Goal: Check status: Check status

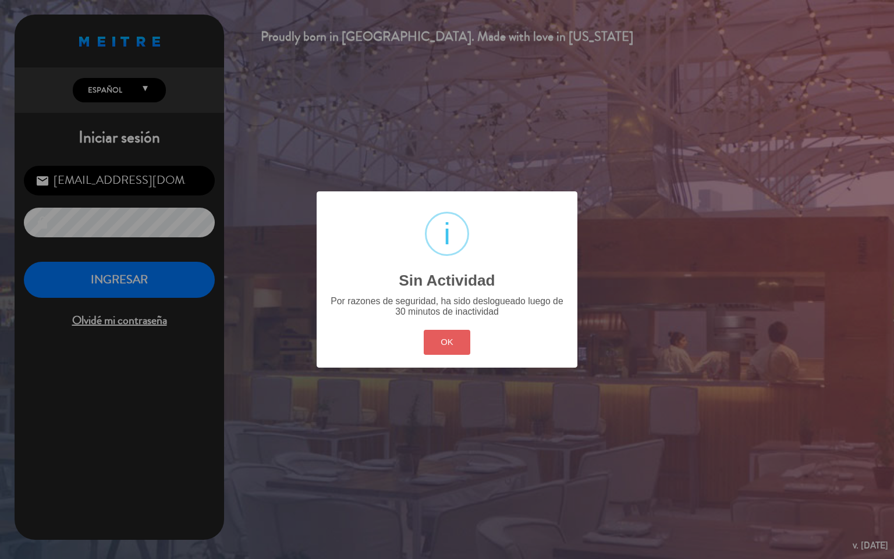
click at [435, 348] on button "OK" at bounding box center [446, 342] width 47 height 25
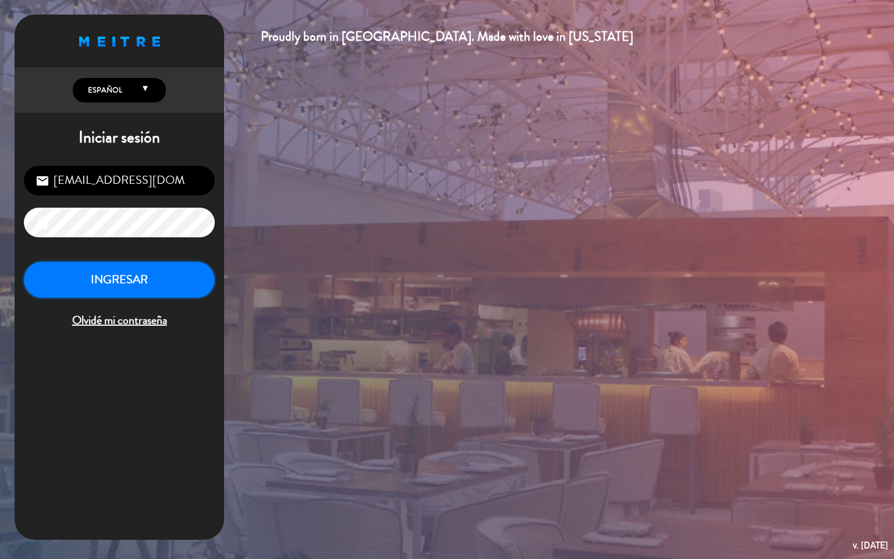
click at [159, 265] on button "INGRESAR" at bounding box center [119, 280] width 191 height 37
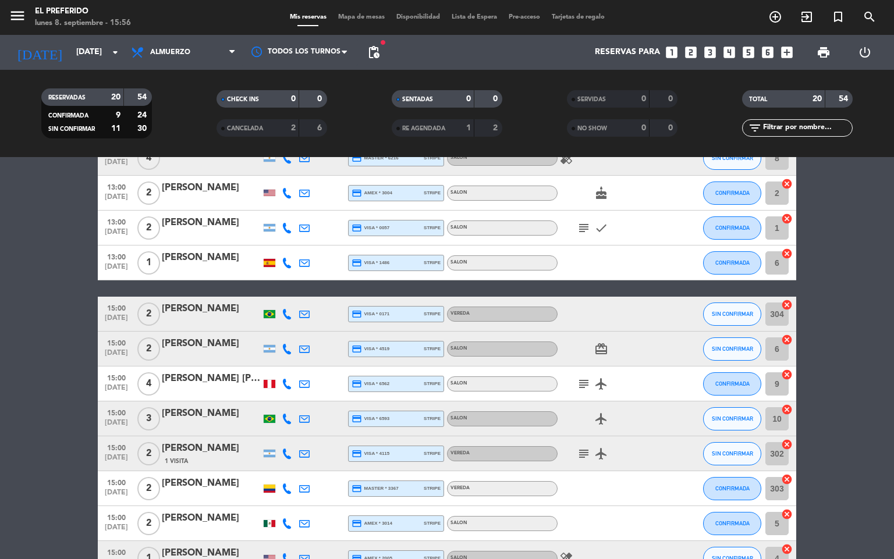
scroll to position [424, 0]
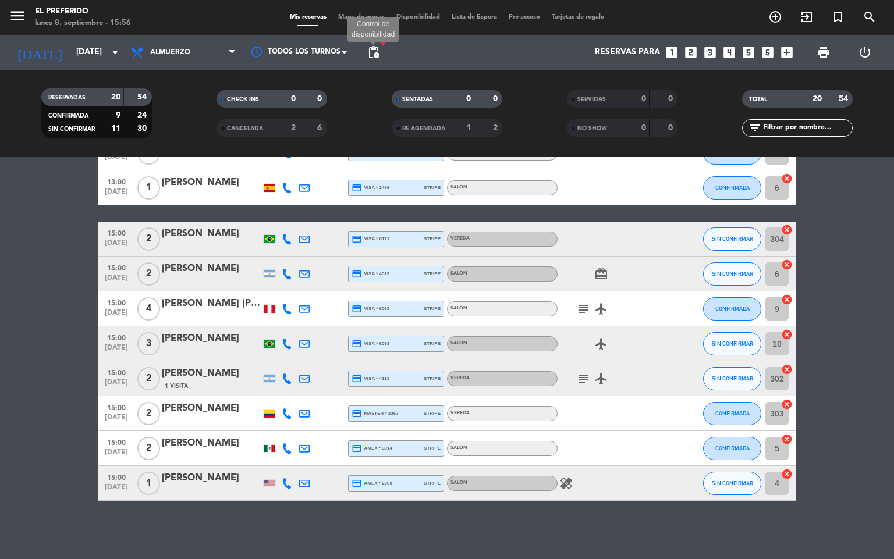
click at [369, 55] on span "pending_actions" at bounding box center [373, 52] width 14 height 14
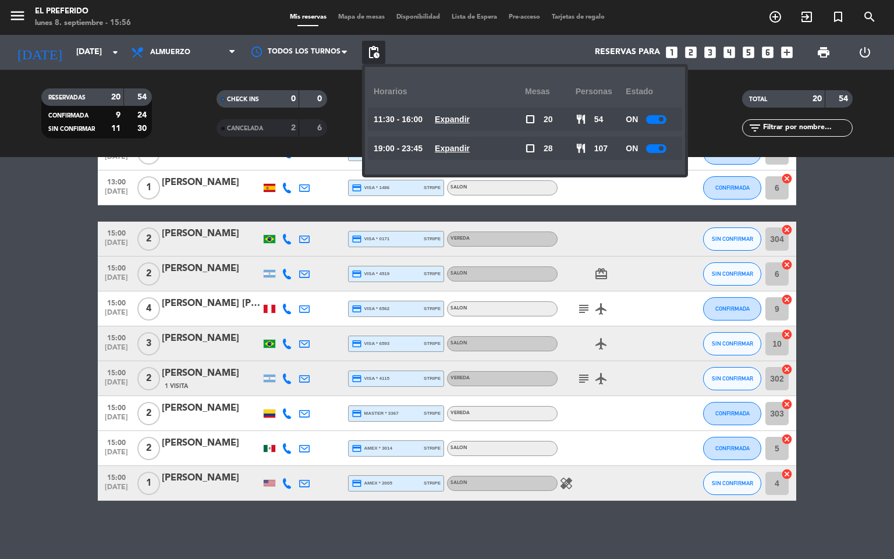
click at [454, 123] on u "Expandir" at bounding box center [452, 119] width 35 height 9
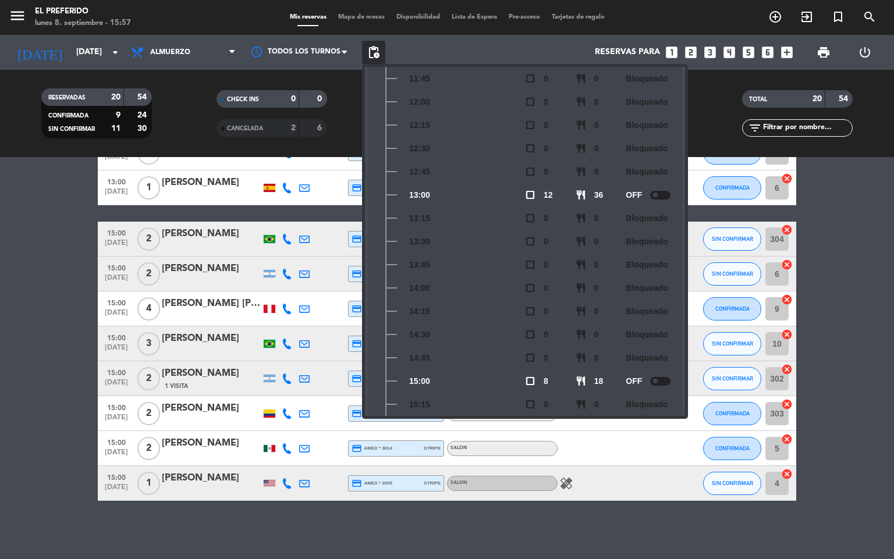
scroll to position [200, 0]
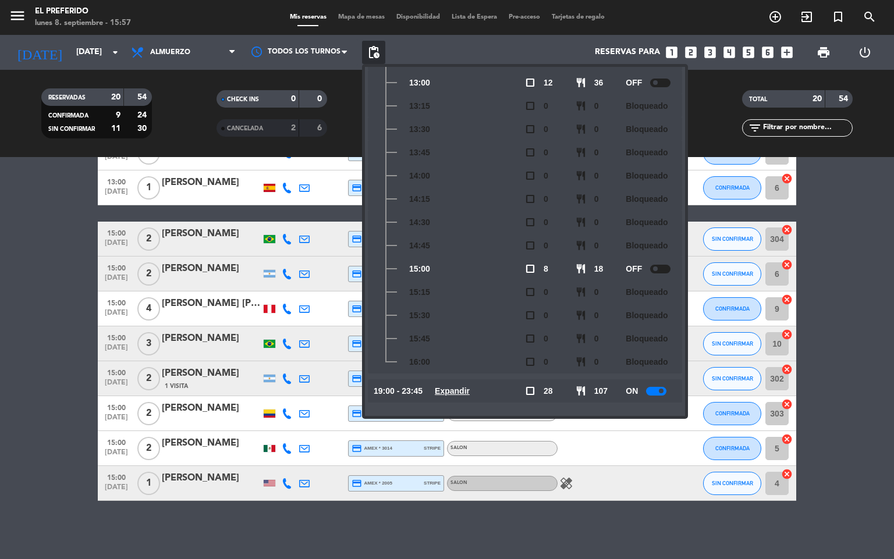
click at [450, 387] on u "Expandir" at bounding box center [452, 390] width 35 height 9
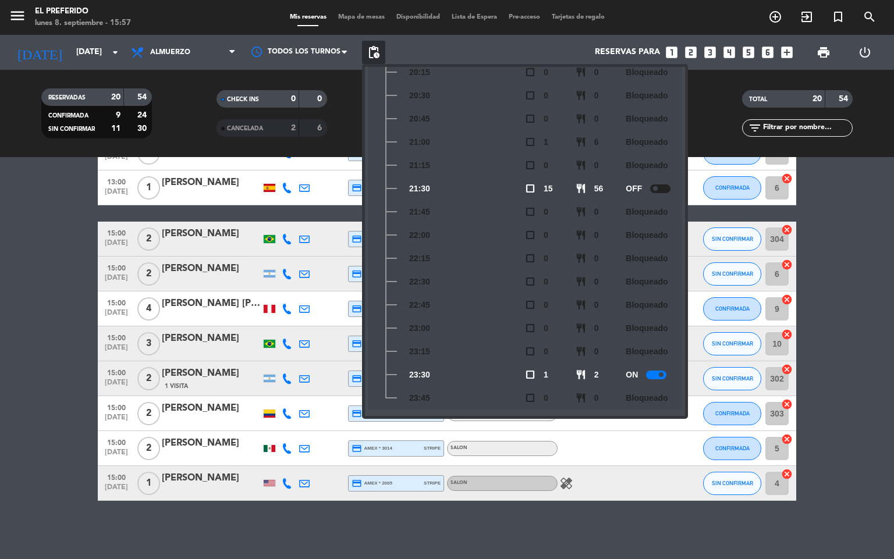
scroll to position [665, 0]
click at [51, 288] on bookings-row "13:00 [DATE] 3 [PERSON_NAME] credit_card visa * 9079 stripe SALON SIN CONFIRMAR…" at bounding box center [447, 144] width 894 height 714
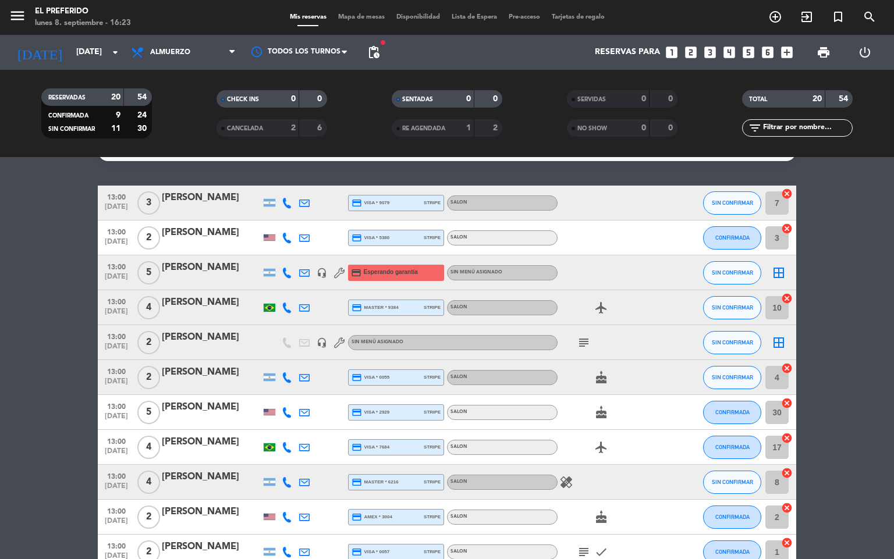
scroll to position [0, 0]
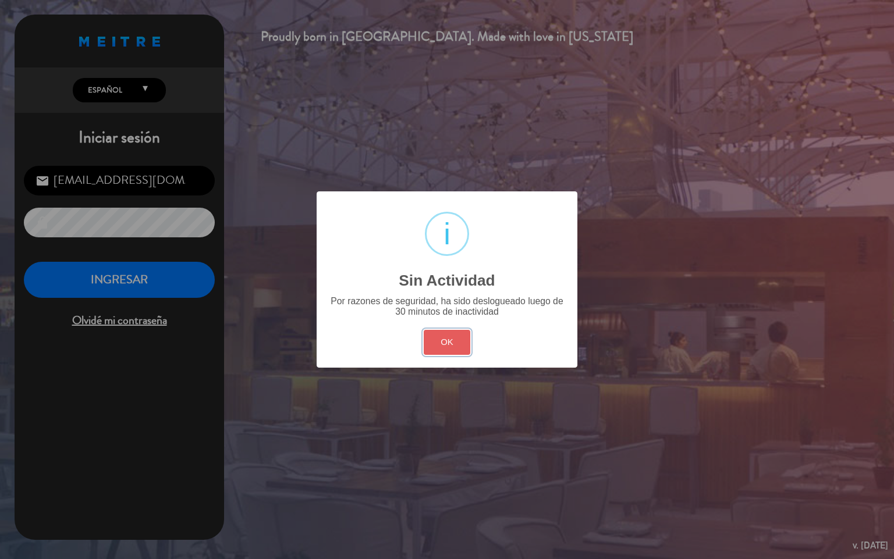
click at [461, 348] on button "OK" at bounding box center [446, 342] width 47 height 25
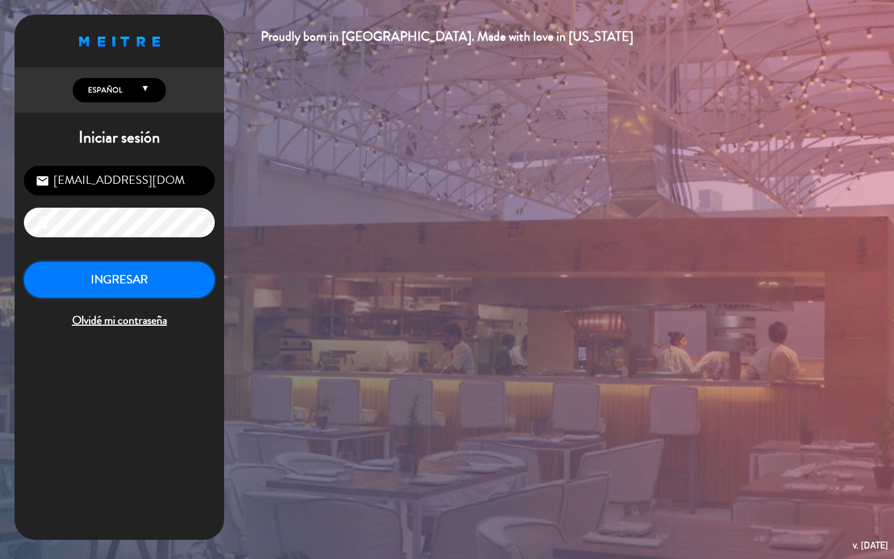
click at [159, 279] on button "INGRESAR" at bounding box center [119, 280] width 191 height 37
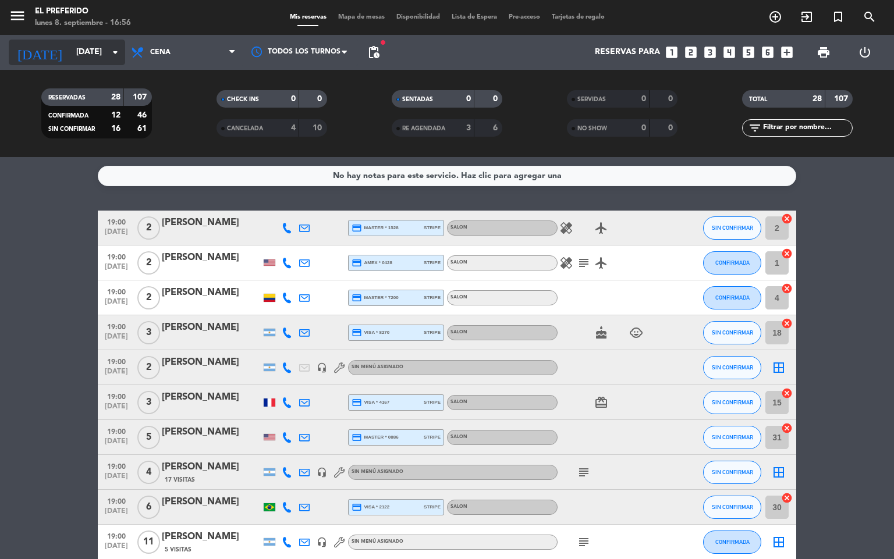
click at [118, 42] on input "[DATE]" at bounding box center [125, 52] width 111 height 21
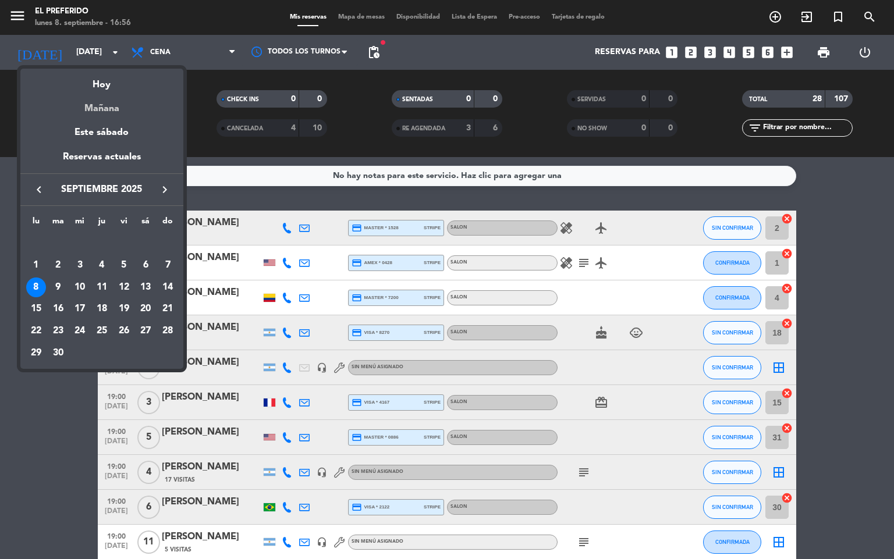
click at [100, 106] on div "Mañana" at bounding box center [101, 104] width 163 height 24
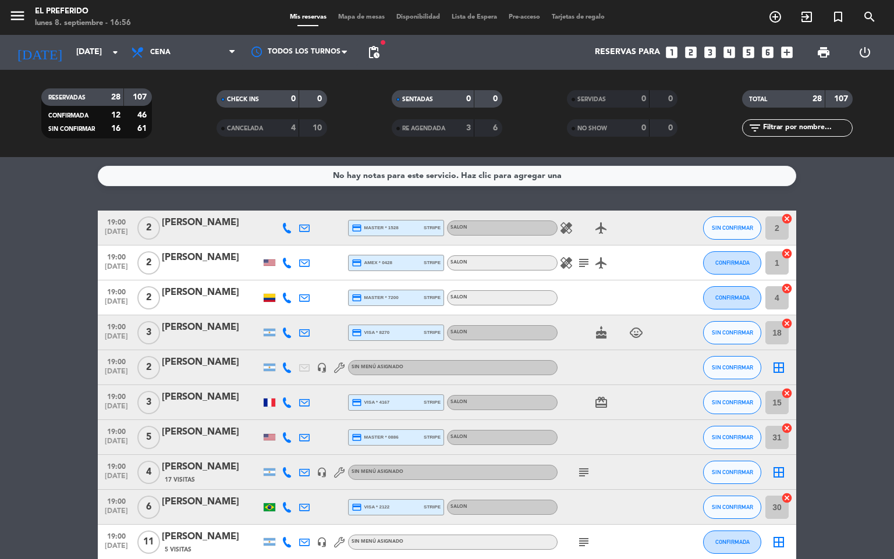
type input "[DATE]"
click at [184, 56] on span "Cena" at bounding box center [183, 53] width 116 height 26
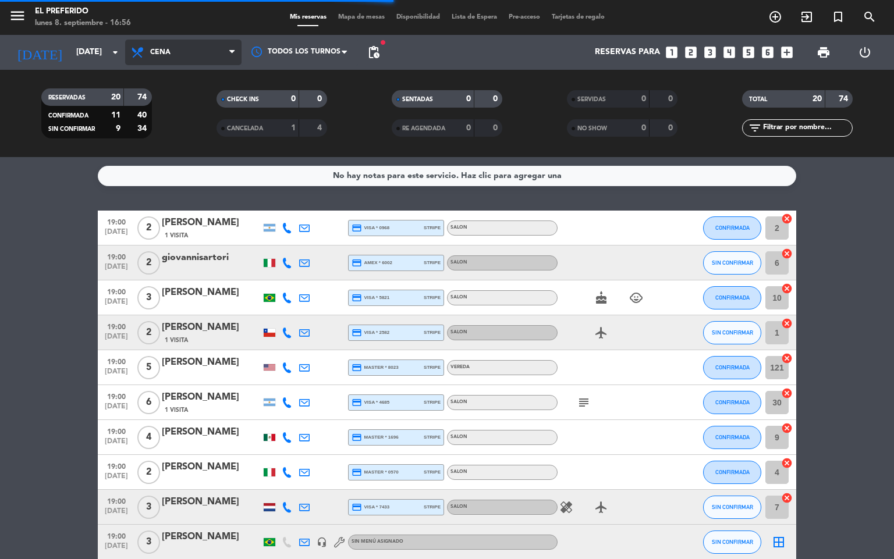
click at [183, 54] on span "Cena" at bounding box center [183, 53] width 116 height 26
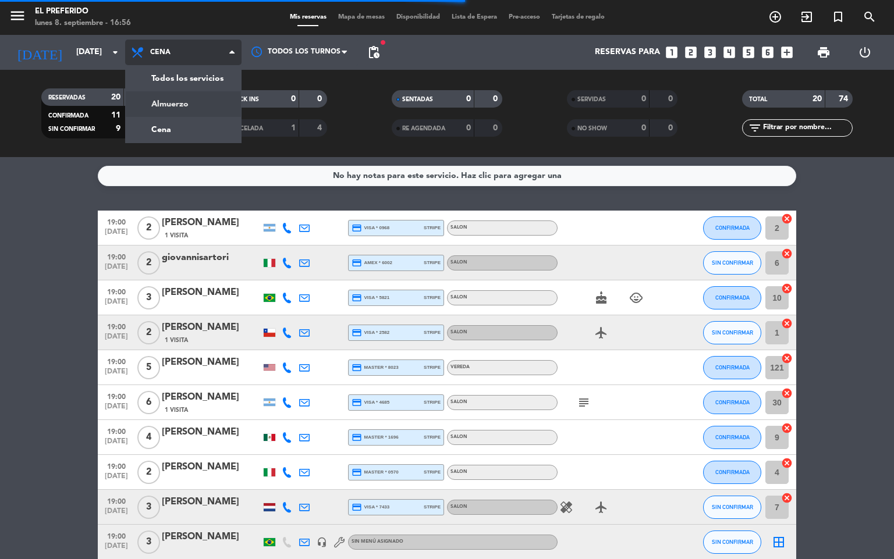
click at [186, 107] on div "menu El Preferido [DATE] 8. septiembre - 16:56 Mis reservas Mapa de mesas Dispo…" at bounding box center [447, 78] width 894 height 157
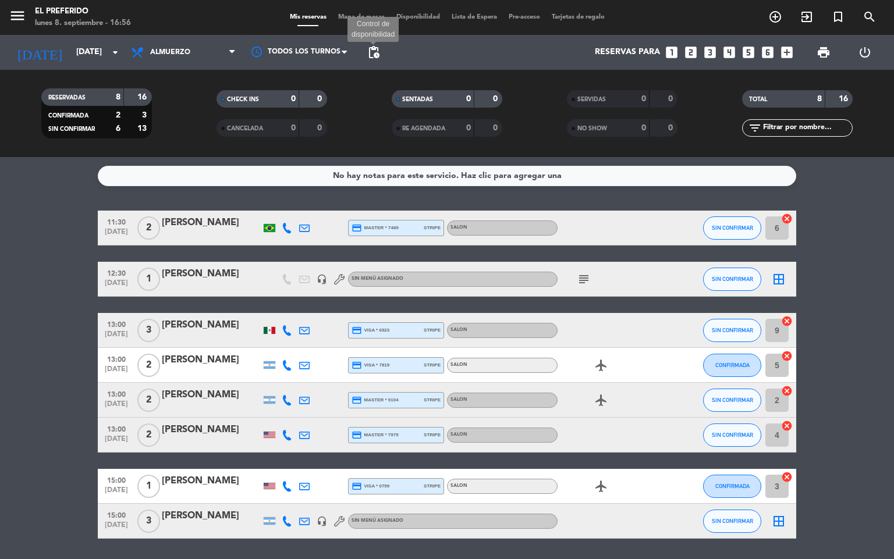
click at [377, 54] on span "pending_actions" at bounding box center [373, 52] width 14 height 14
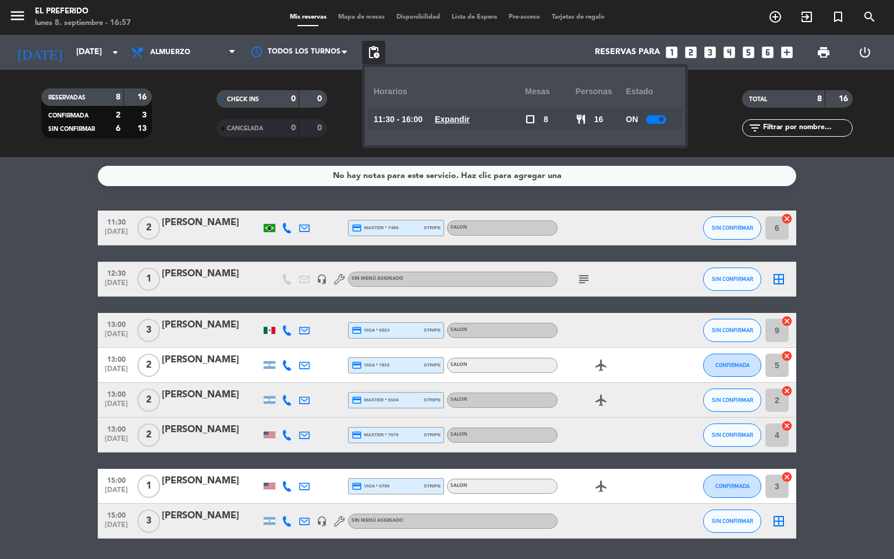
click at [462, 118] on u "Expandir" at bounding box center [452, 119] width 35 height 9
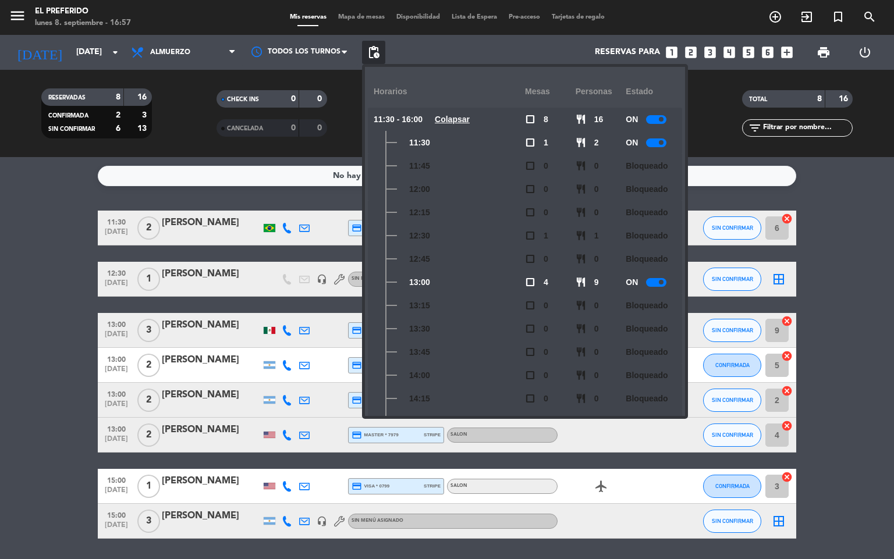
click at [44, 332] on bookings-row "11:30 [DATE] 2 [PERSON_NAME] credit_card master * 7489 stripe SALON SIN CONFIRM…" at bounding box center [447, 375] width 894 height 328
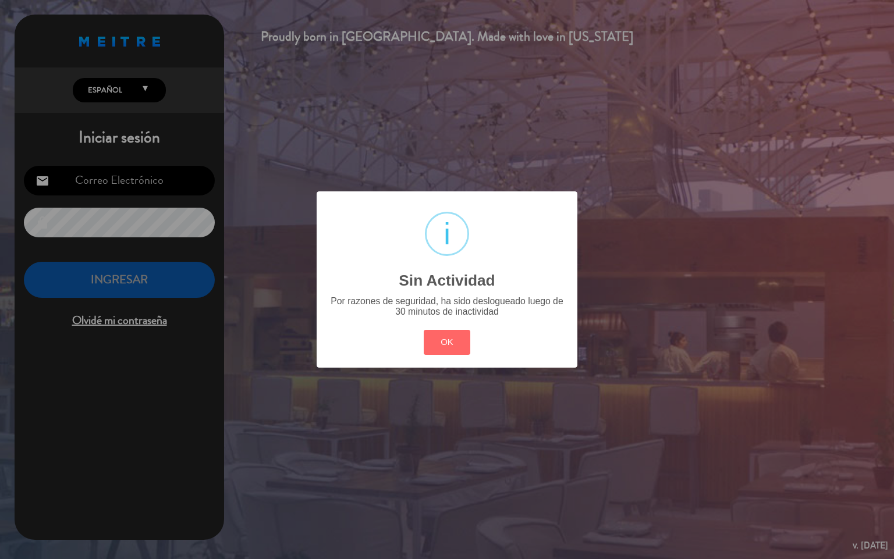
type input "[EMAIL_ADDRESS][DOMAIN_NAME]"
